Goal: Task Accomplishment & Management: Manage account settings

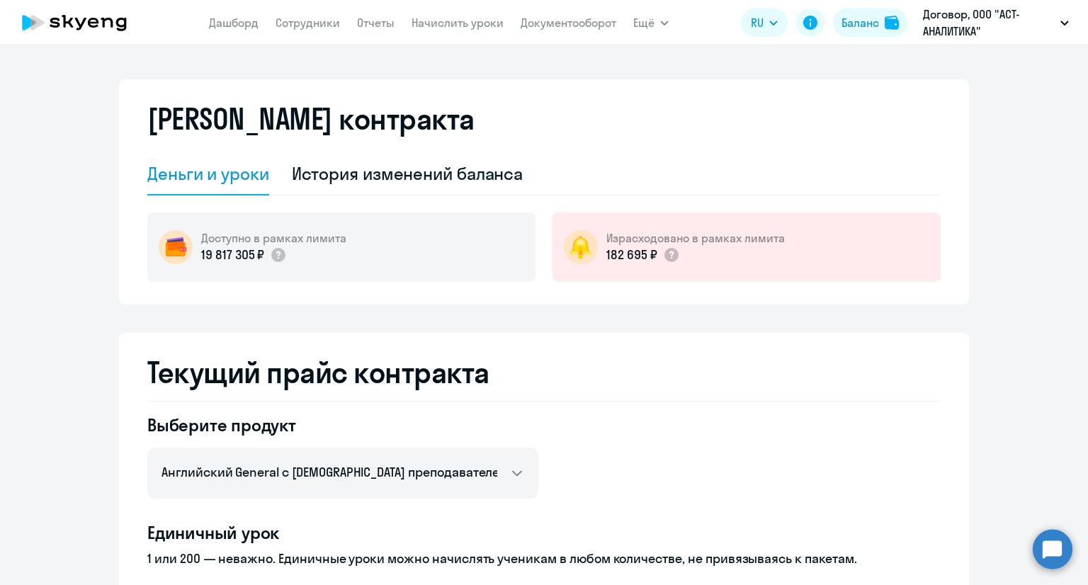
select select "english_adult_not_native_speaker"
click at [363, 174] on div "История изменений баланса" at bounding box center [408, 173] width 232 height 23
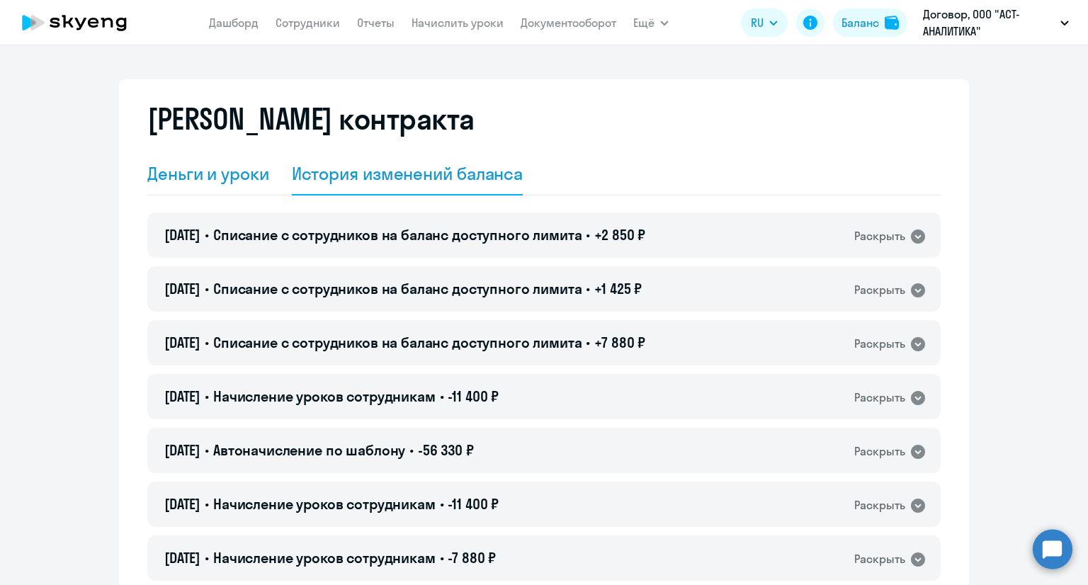
click at [199, 176] on div "Деньги и уроки" at bounding box center [208, 173] width 122 height 23
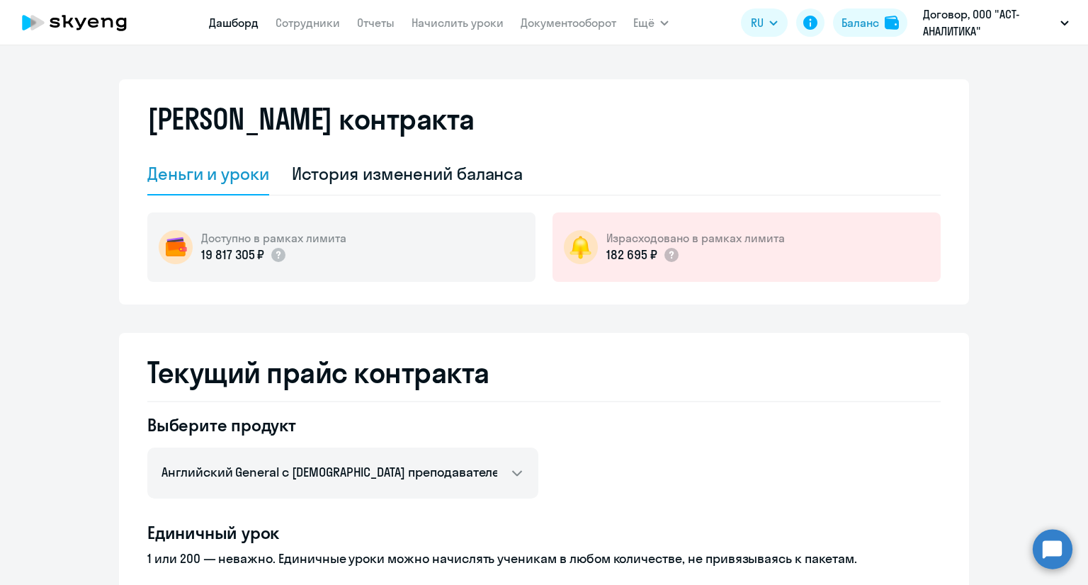
click at [248, 21] on link "Дашборд" at bounding box center [234, 23] width 50 height 14
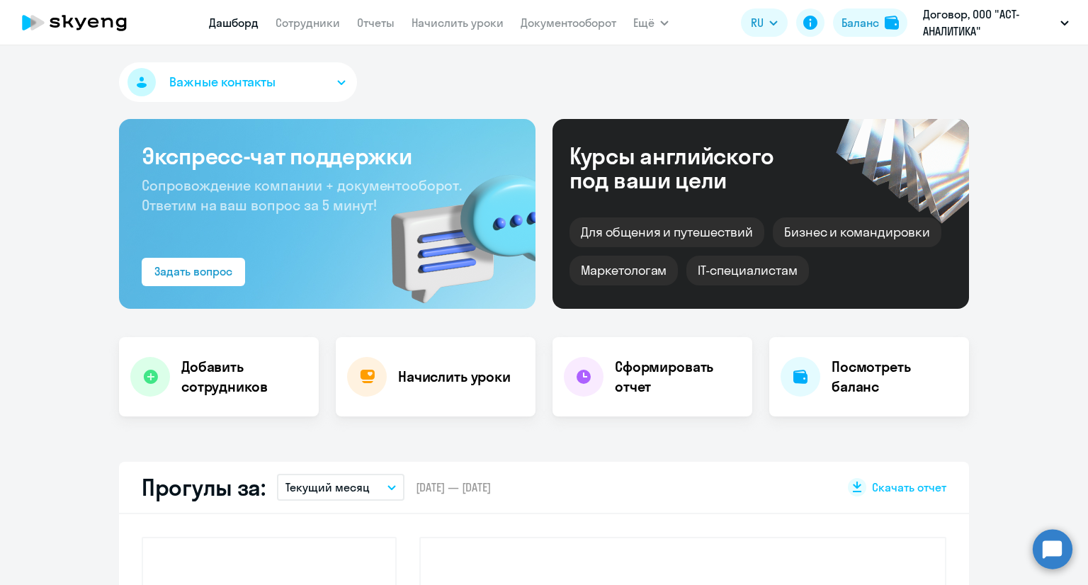
select select "30"
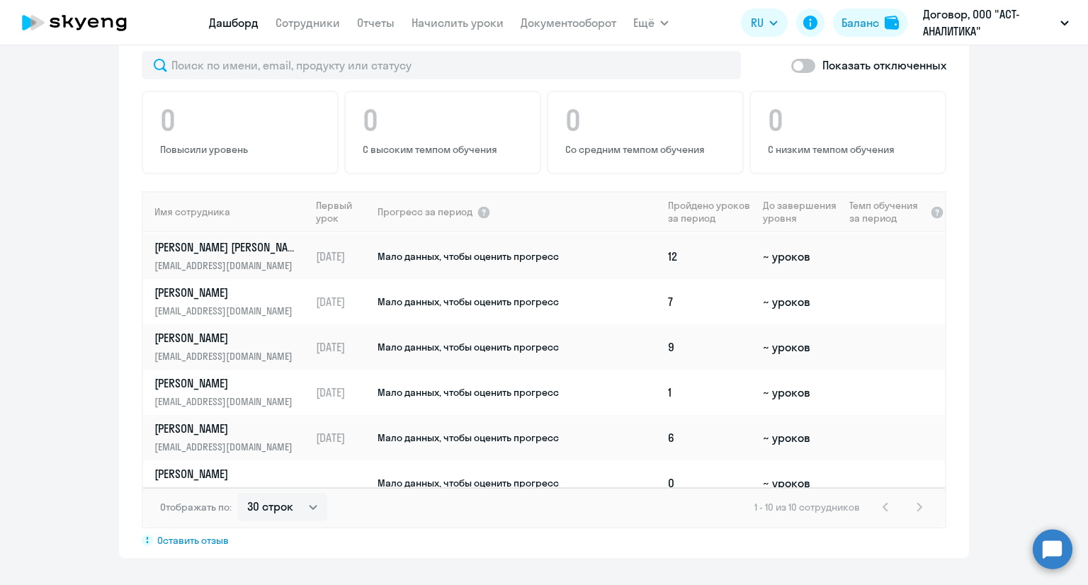
scroll to position [198, 0]
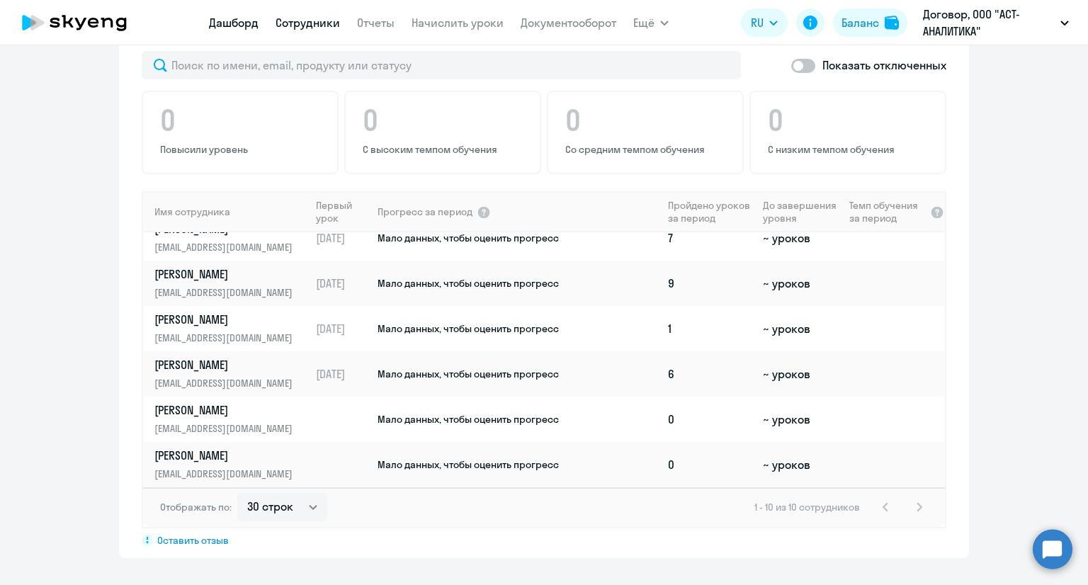
click at [315, 20] on link "Сотрудники" at bounding box center [308, 23] width 64 height 14
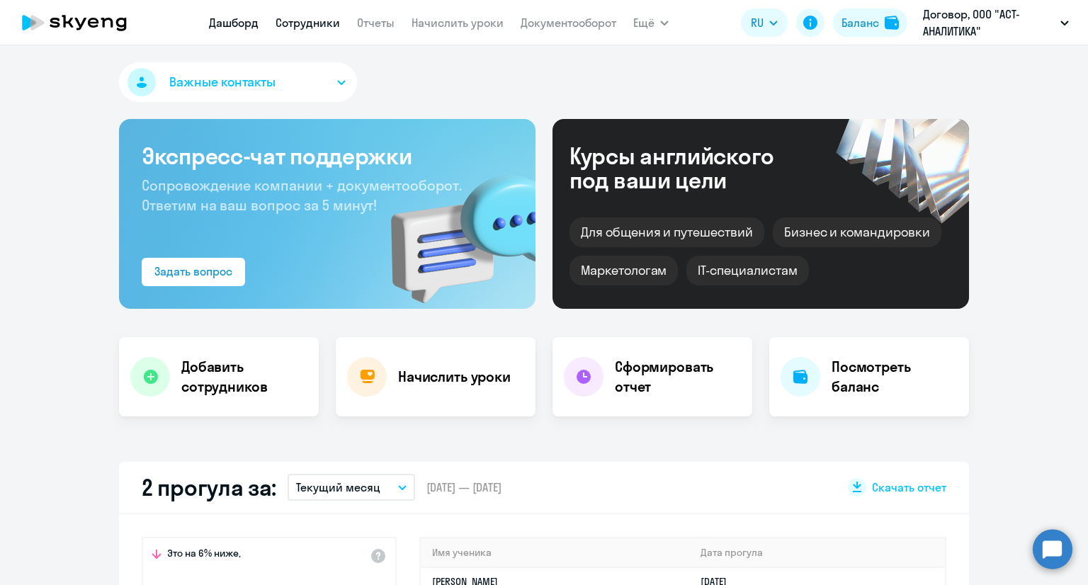
select select "30"
